Goal: Find specific page/section: Find specific page/section

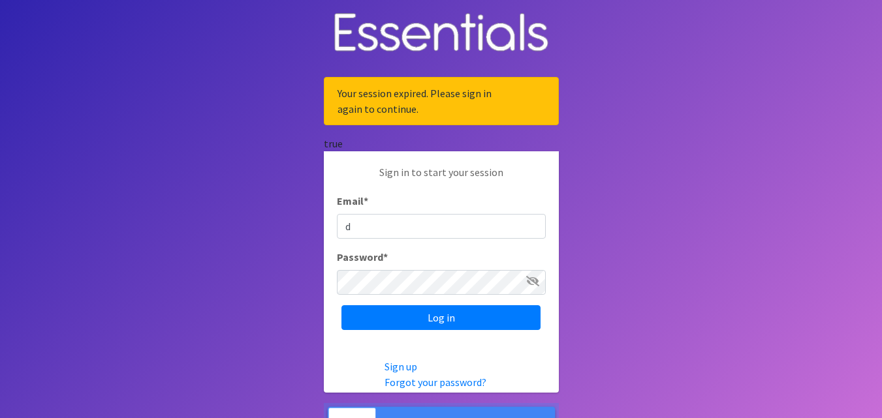
type input "director@changingtable.org"
click at [341, 305] on input "Log in" at bounding box center [440, 317] width 199 height 25
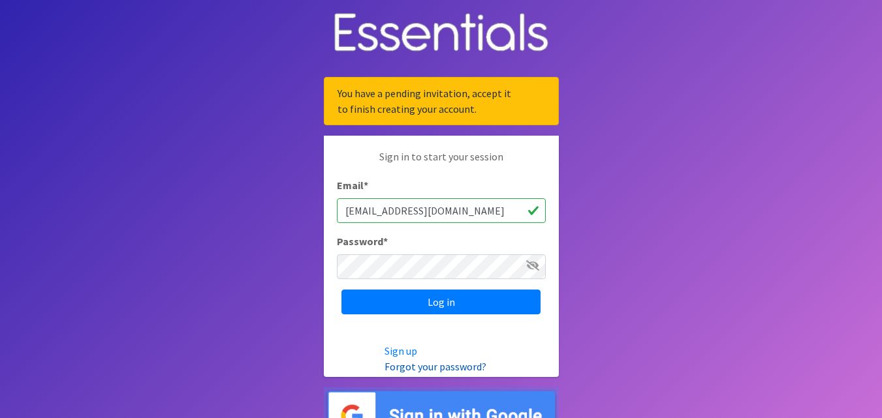
click at [477, 369] on link "Forgot your password?" at bounding box center [435, 366] width 102 height 13
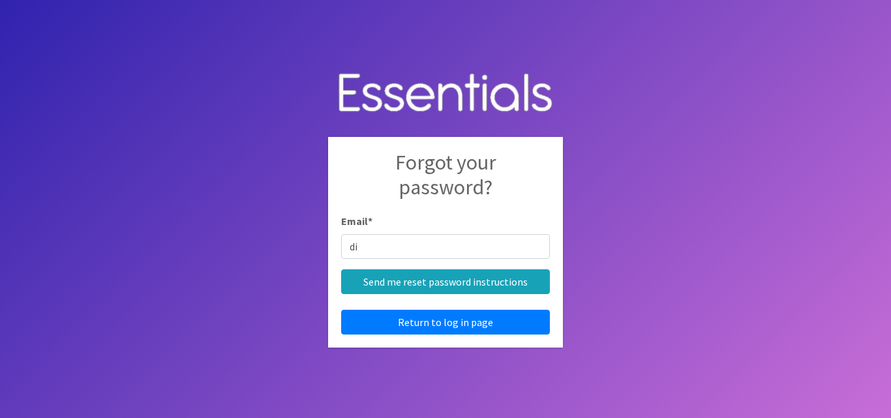
type input "director@changingtable.org"
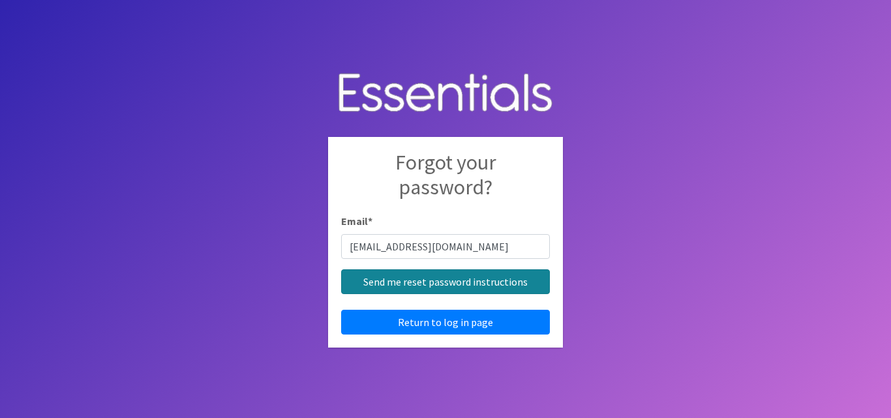
click at [492, 288] on input "Send me reset password instructions" at bounding box center [445, 282] width 209 height 25
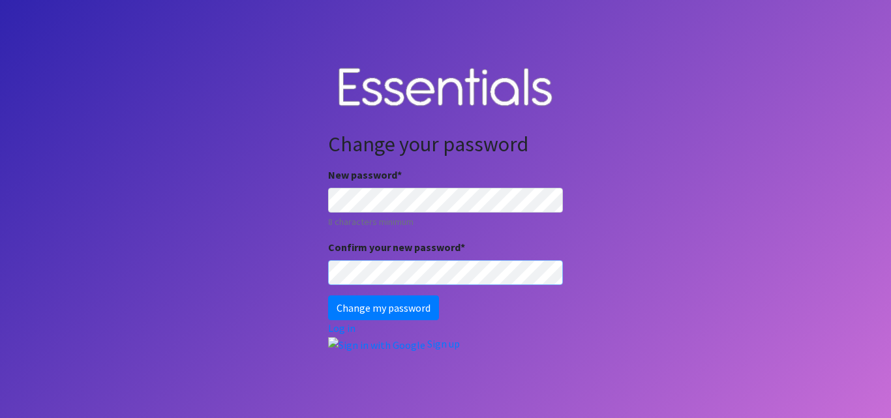
click at [328, 296] on input "Change my password" at bounding box center [383, 308] width 111 height 25
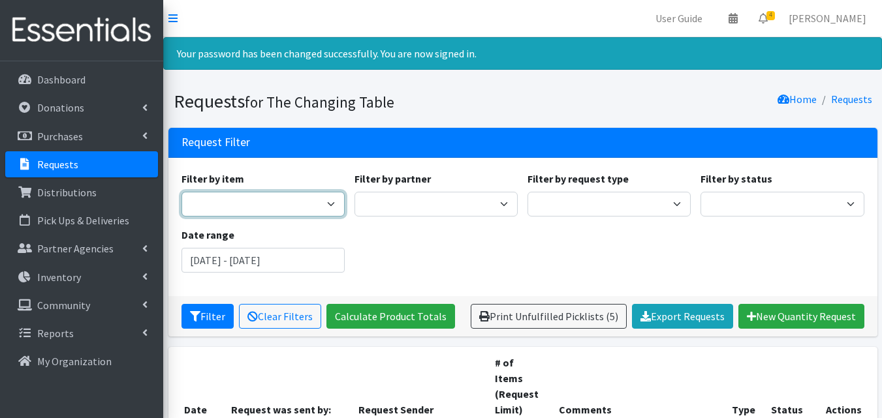
click at [312, 198] on select "Adult 2XL (Pull Up Style) Adult 2XL (Tab Style) Adult Large (Pull Up Style) Adu…" at bounding box center [262, 204] width 163 height 25
click at [324, 215] on select "Adult 2XL (Pull Up Style) Adult 2XL (Tab Style) Adult Large (Pull Up Style) Adu…" at bounding box center [262, 204] width 163 height 25
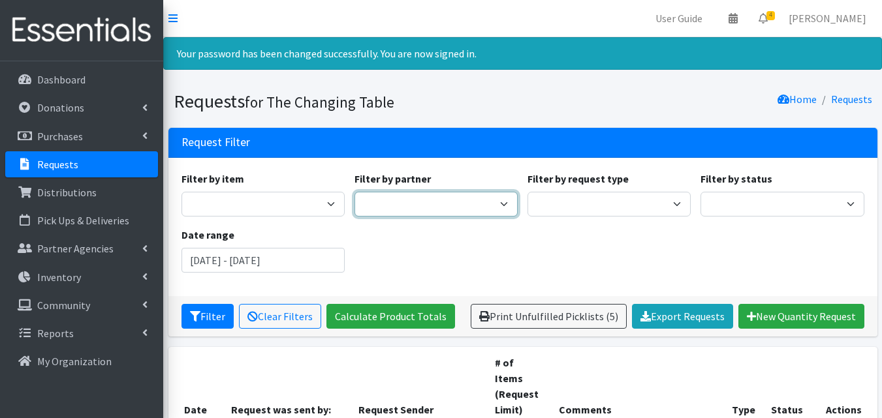
click at [375, 209] on select "Camdenton School District Citizens Against Domestic Violence, Inc COMC - [GEOGR…" at bounding box center [435, 204] width 163 height 25
select select "7928"
click at [354, 192] on select "Camdenton School District Citizens Against Domestic Violence, Inc COMC - [GEOGR…" at bounding box center [435, 204] width 163 height 25
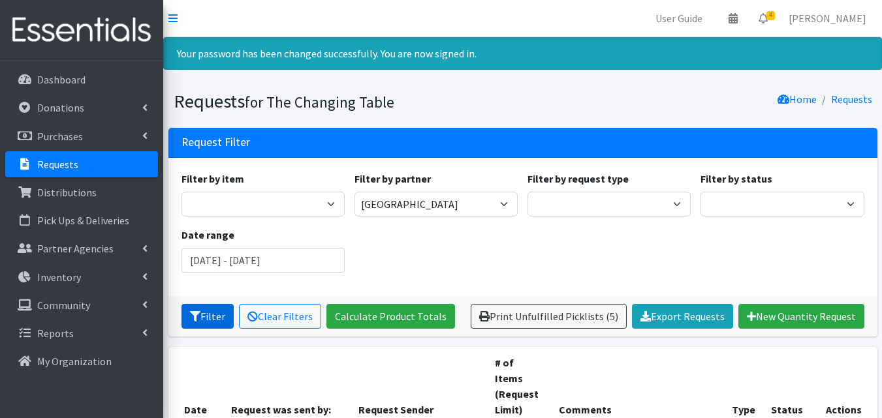
click at [225, 316] on button "Filter" at bounding box center [207, 316] width 52 height 25
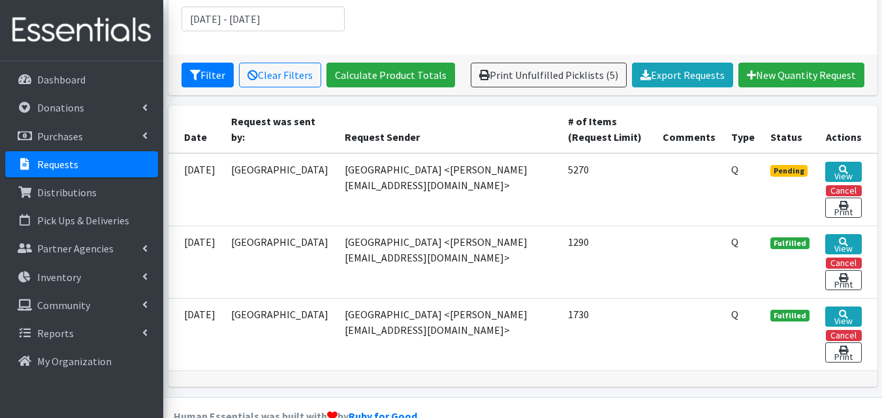
scroll to position [226, 0]
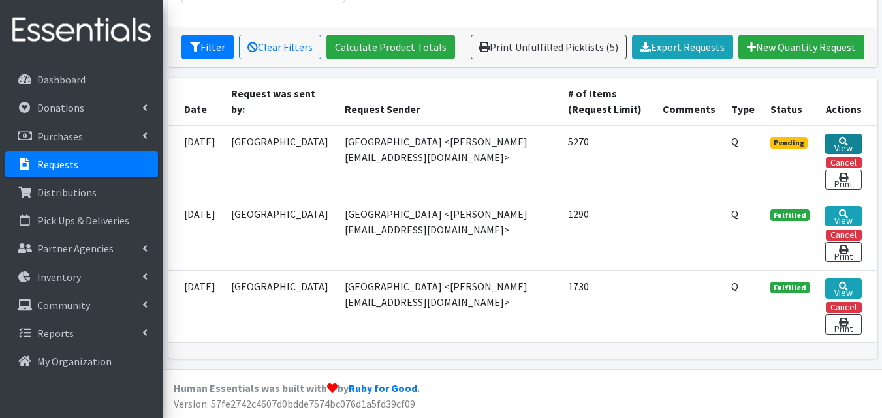
click at [838, 151] on link "View" at bounding box center [843, 144] width 37 height 20
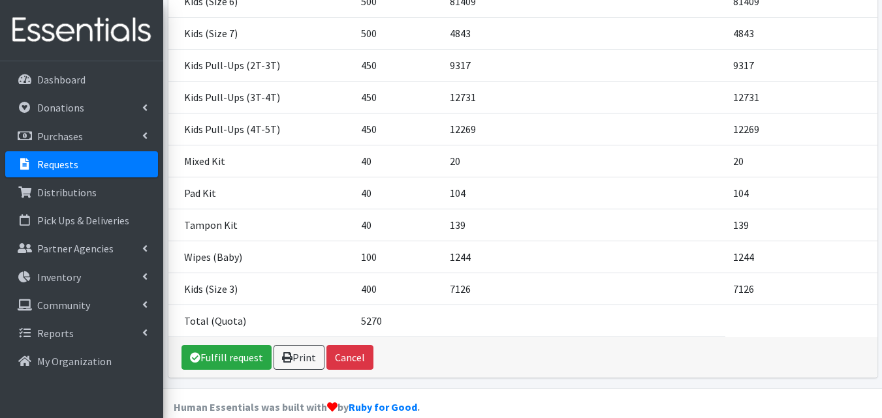
scroll to position [431, 0]
